Goal: Obtain resource: Download file/media

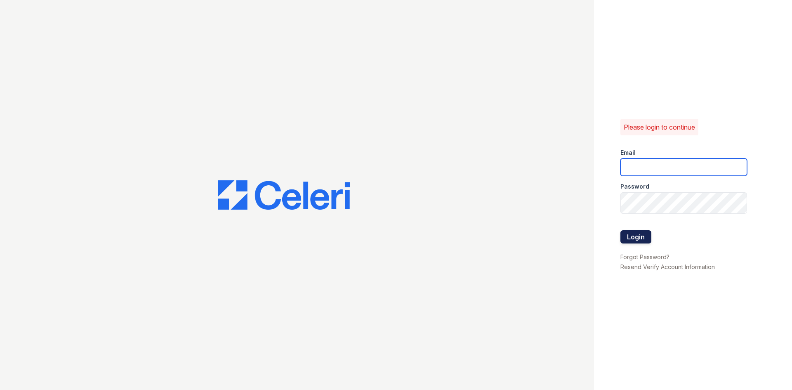
type input "springparc.am@cafmanagement.com"
click at [651, 242] on button "Login" at bounding box center [635, 236] width 31 height 13
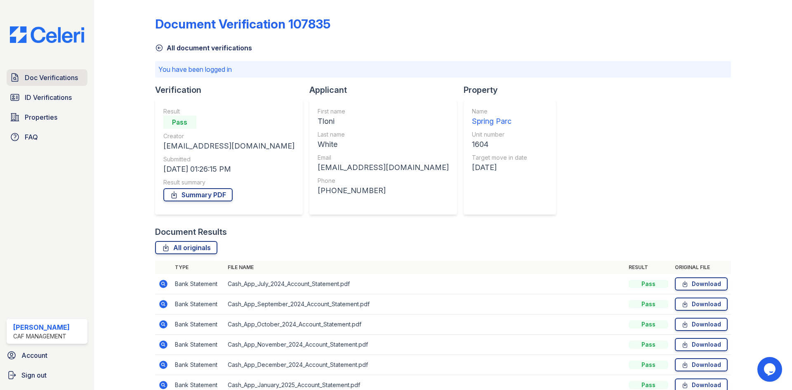
click at [53, 83] on span "Doc Verifications" at bounding box center [51, 78] width 53 height 10
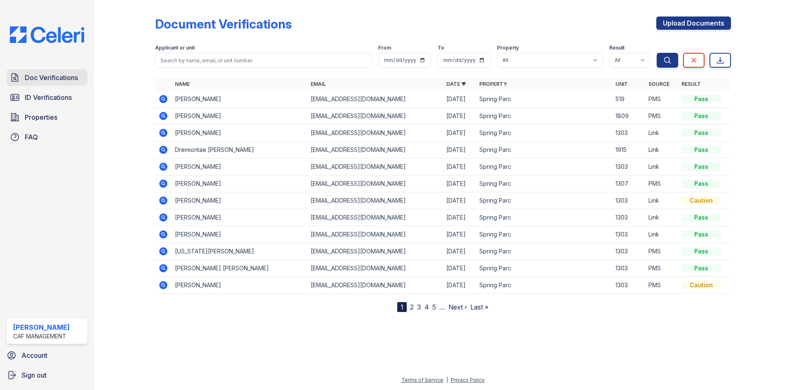
click at [78, 83] on span "Doc Verifications" at bounding box center [51, 78] width 53 height 10
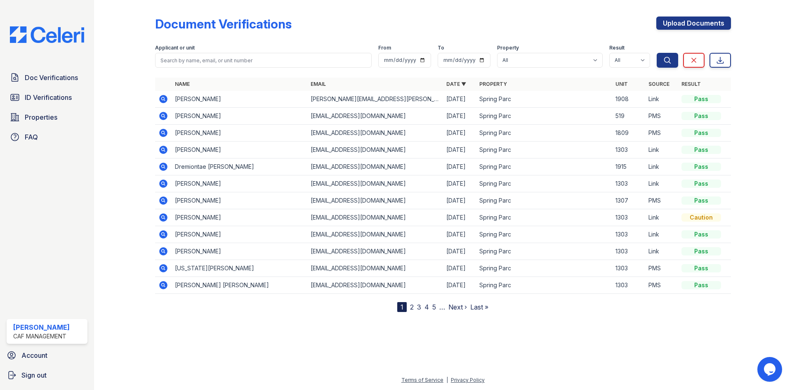
click at [172, 108] on td at bounding box center [163, 99] width 17 height 17
click at [168, 103] on icon at bounding box center [163, 99] width 8 height 8
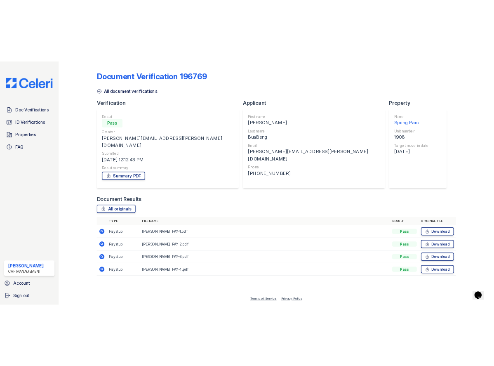
scroll to position [70, 0]
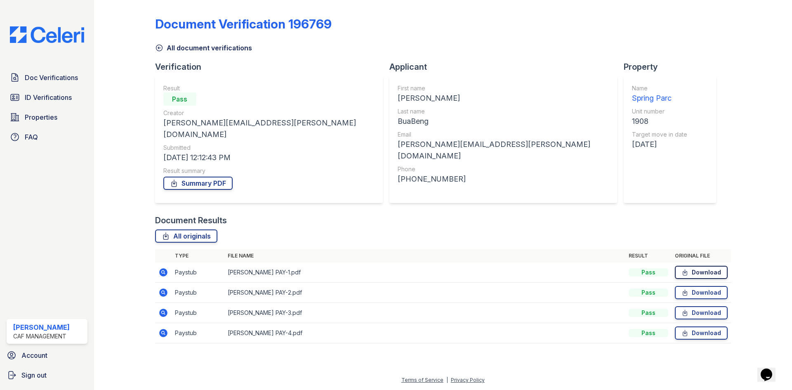
click at [678, 266] on link "Download" at bounding box center [701, 272] width 53 height 13
click at [686, 286] on link "Download" at bounding box center [701, 292] width 53 height 13
click at [686, 306] on link "Download" at bounding box center [701, 312] width 53 height 13
click at [687, 330] on link "Download" at bounding box center [701, 332] width 53 height 13
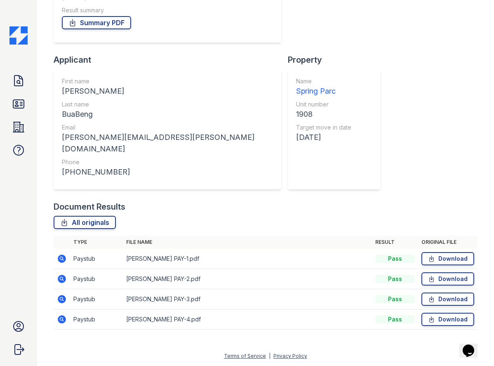
scroll to position [28, 0]
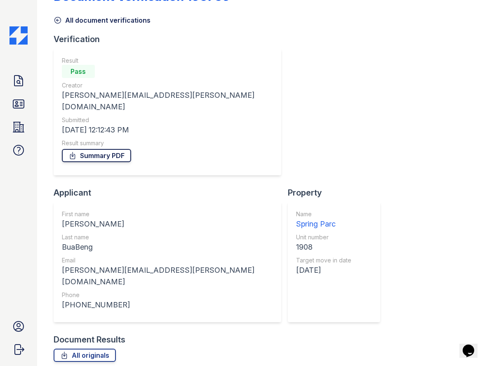
click at [127, 162] on link "Summary PDF" at bounding box center [96, 155] width 69 height 13
